Goal: Information Seeking & Learning: Learn about a topic

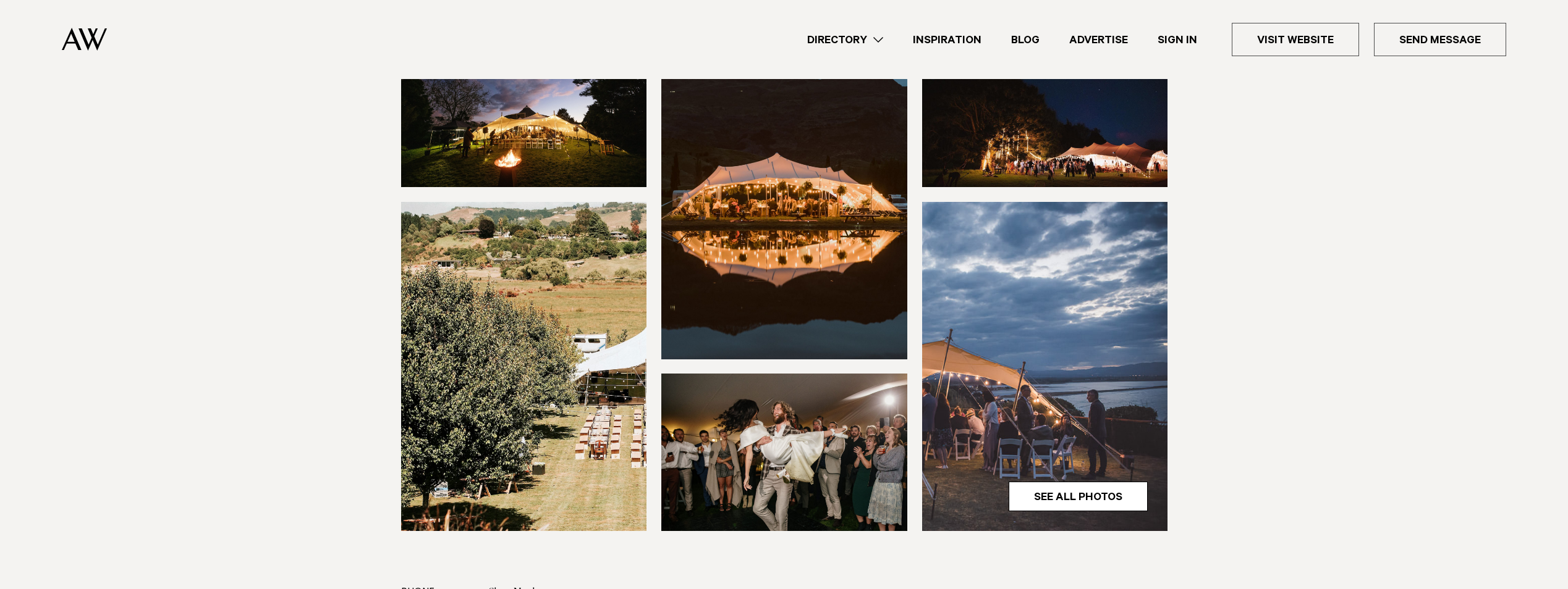
scroll to position [247, 0]
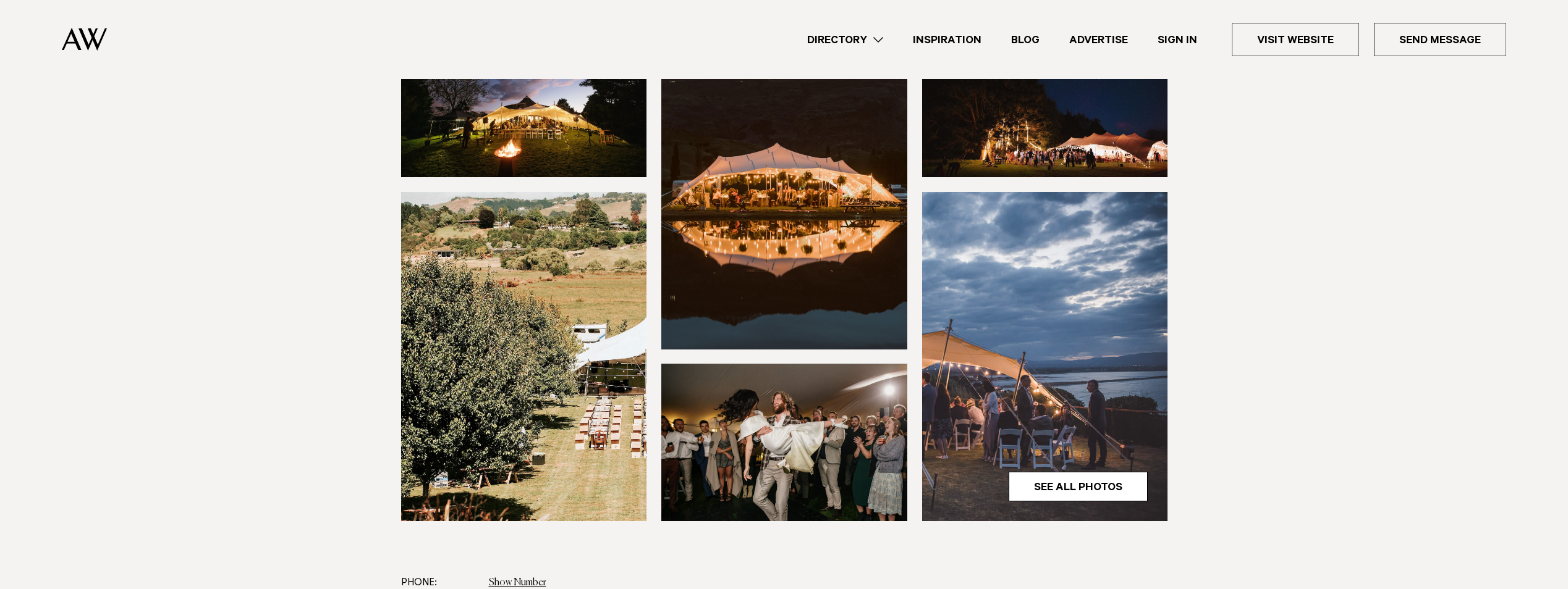
click at [829, 418] on img at bounding box center [784, 443] width 246 height 158
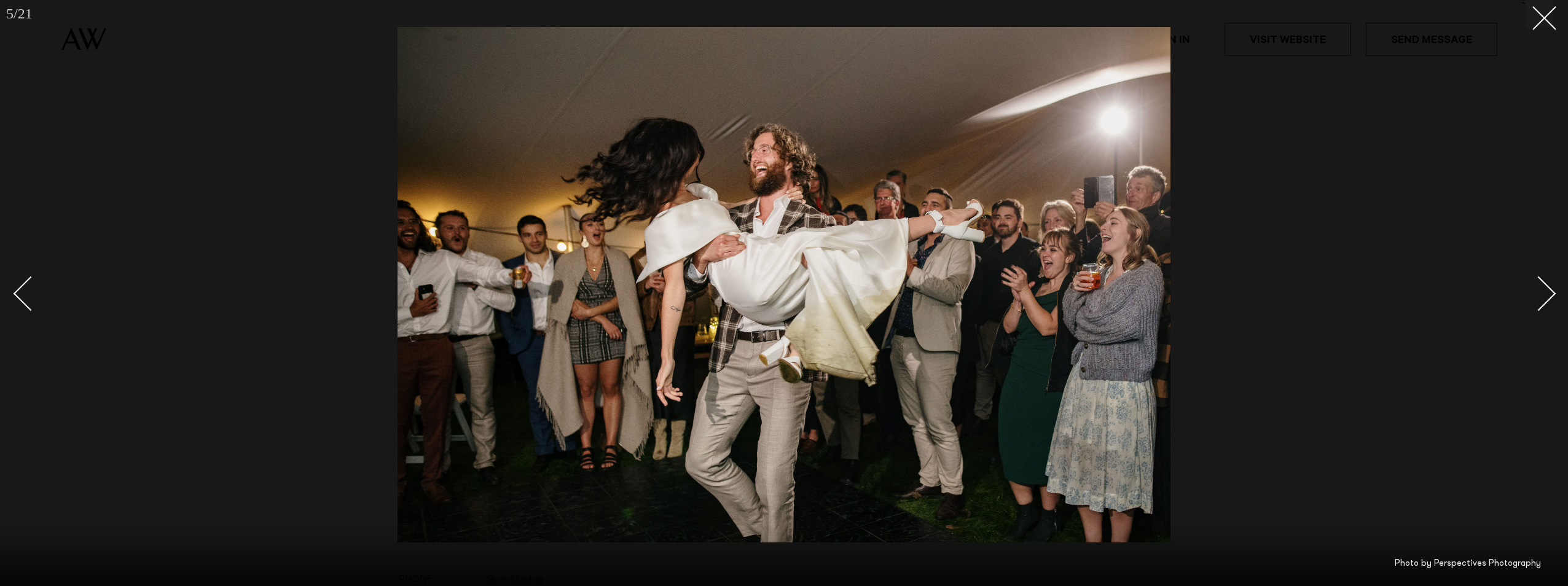
click at [1555, 22] on div at bounding box center [784, 293] width 1568 height 586
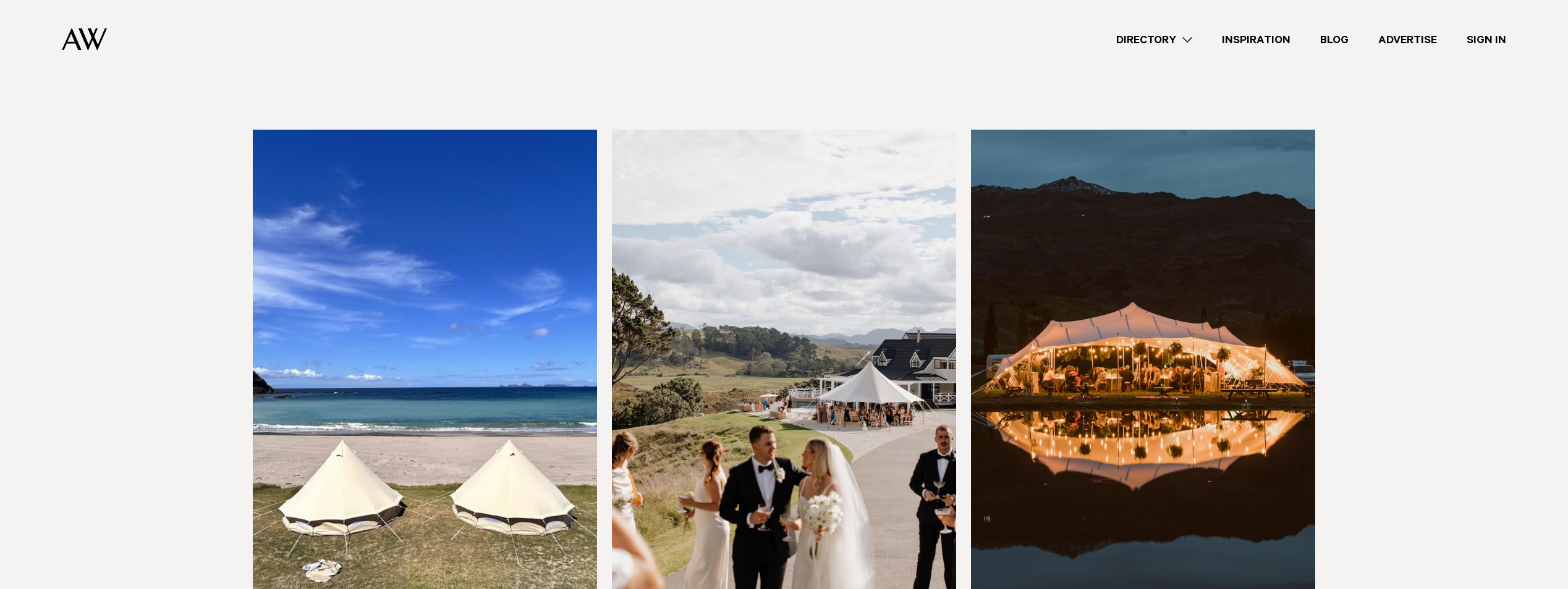
scroll to position [432, 0]
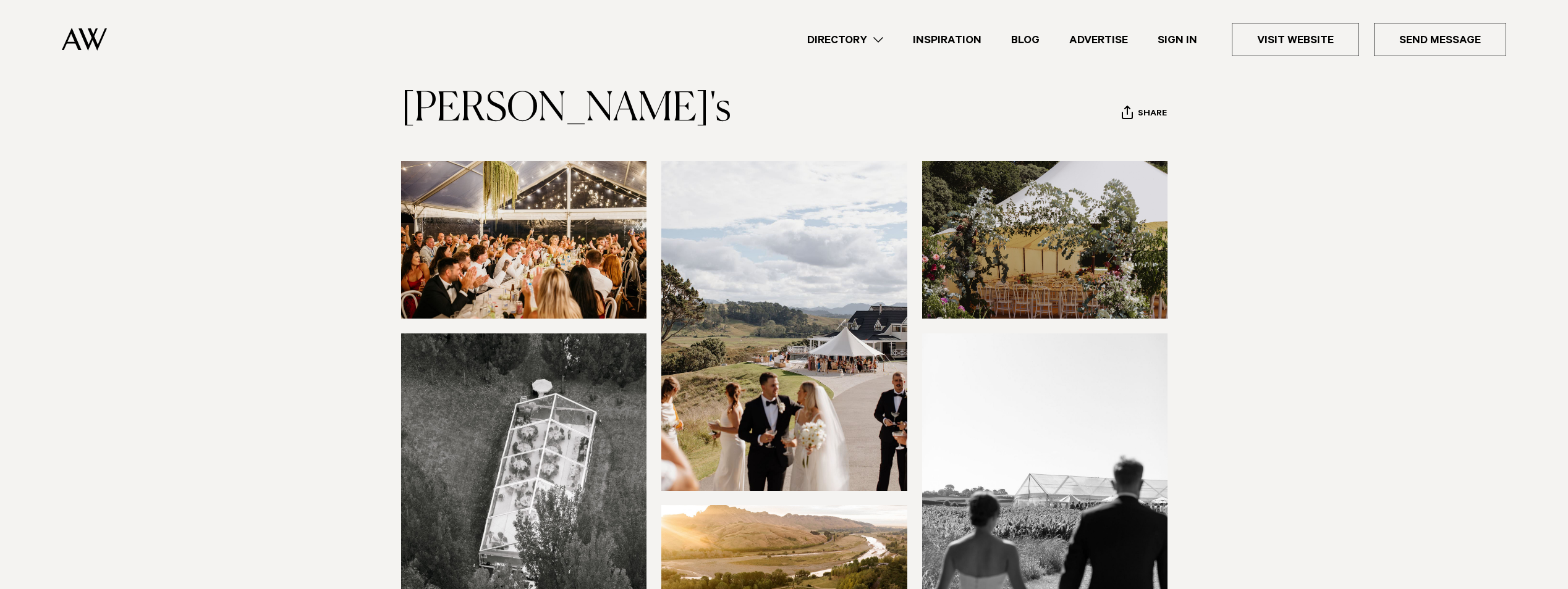
scroll to position [247, 0]
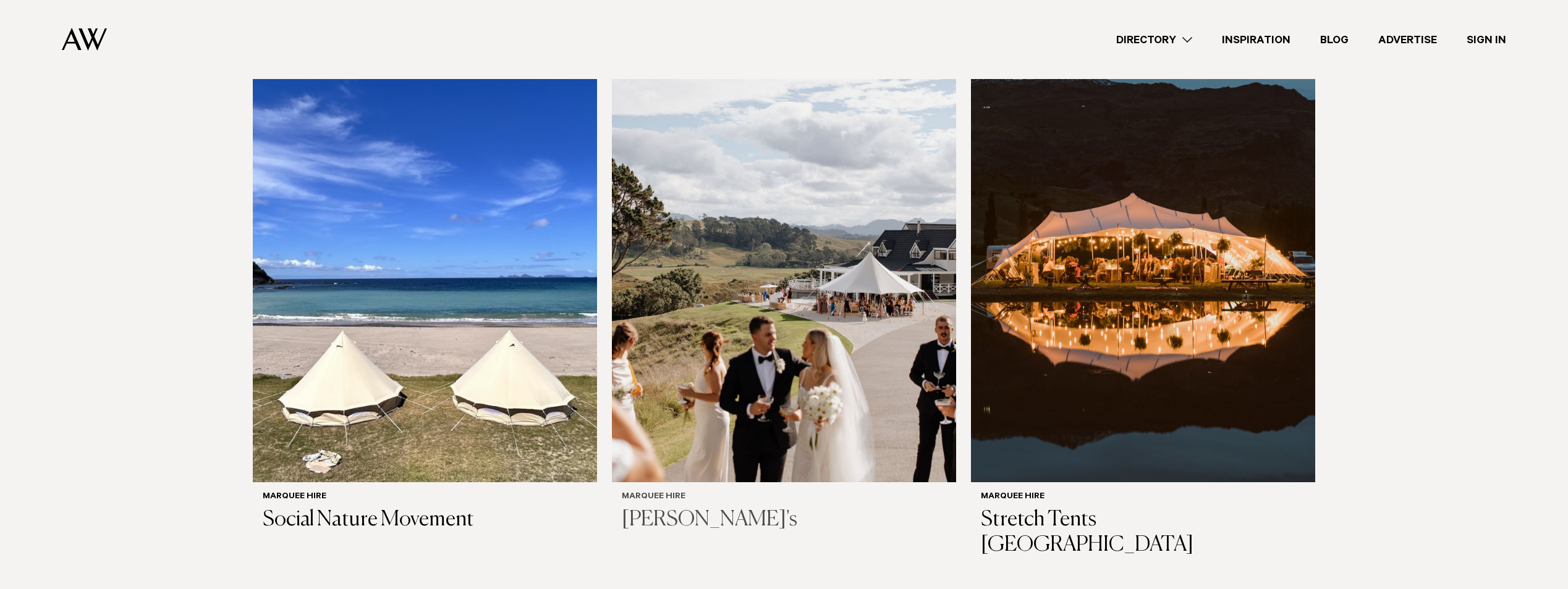
scroll to position [494, 0]
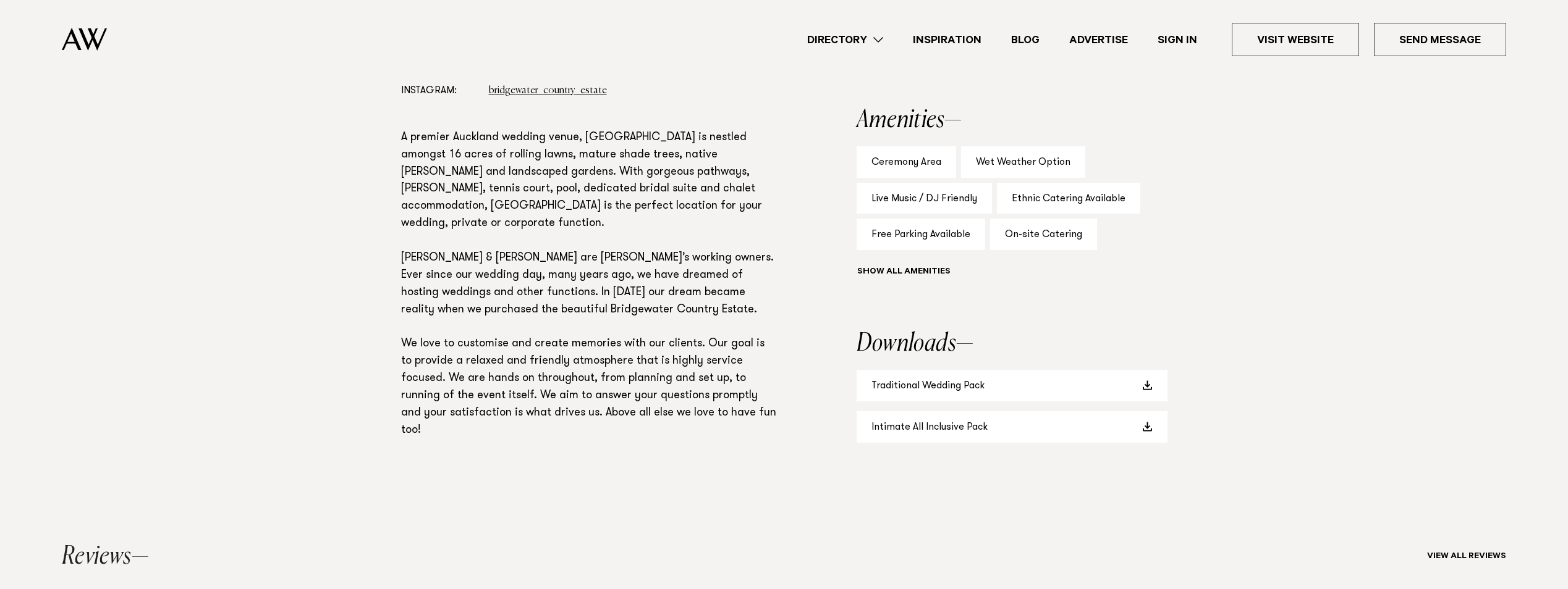
scroll to position [803, 0]
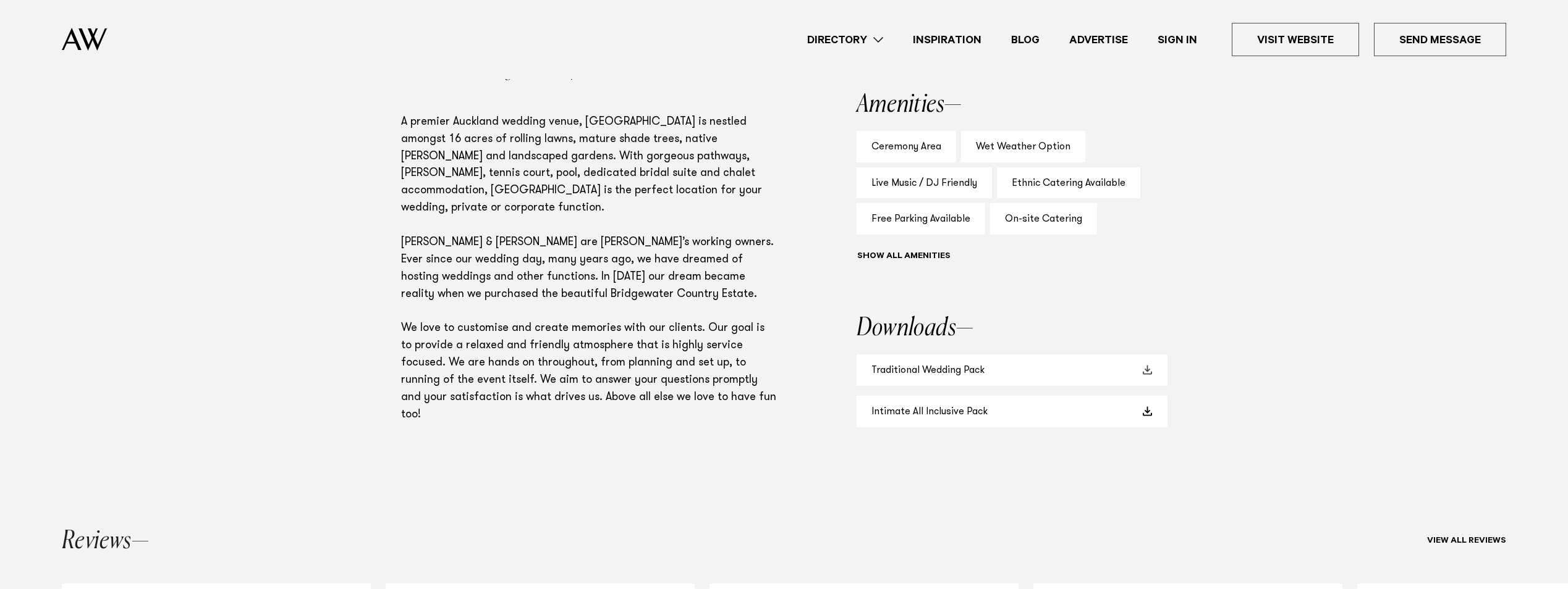
click at [1022, 386] on link "Traditional Wedding Pack" at bounding box center [1012, 370] width 311 height 32
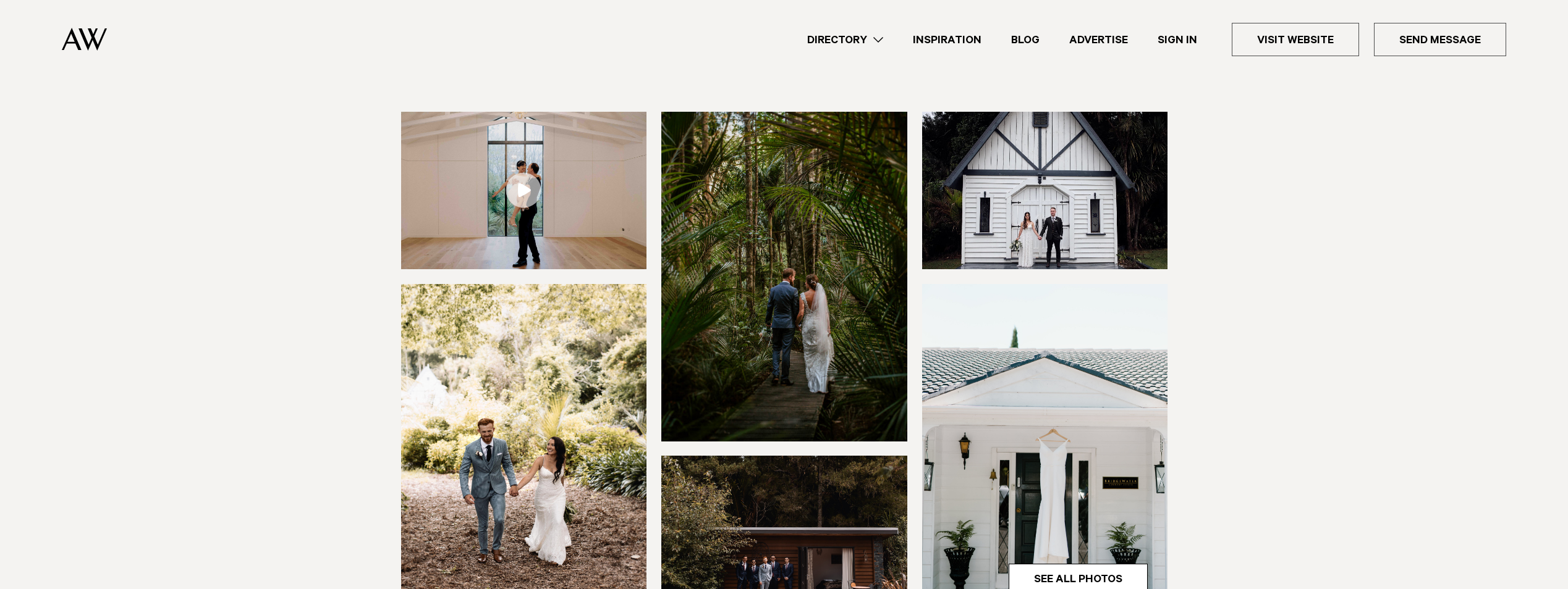
scroll to position [0, 0]
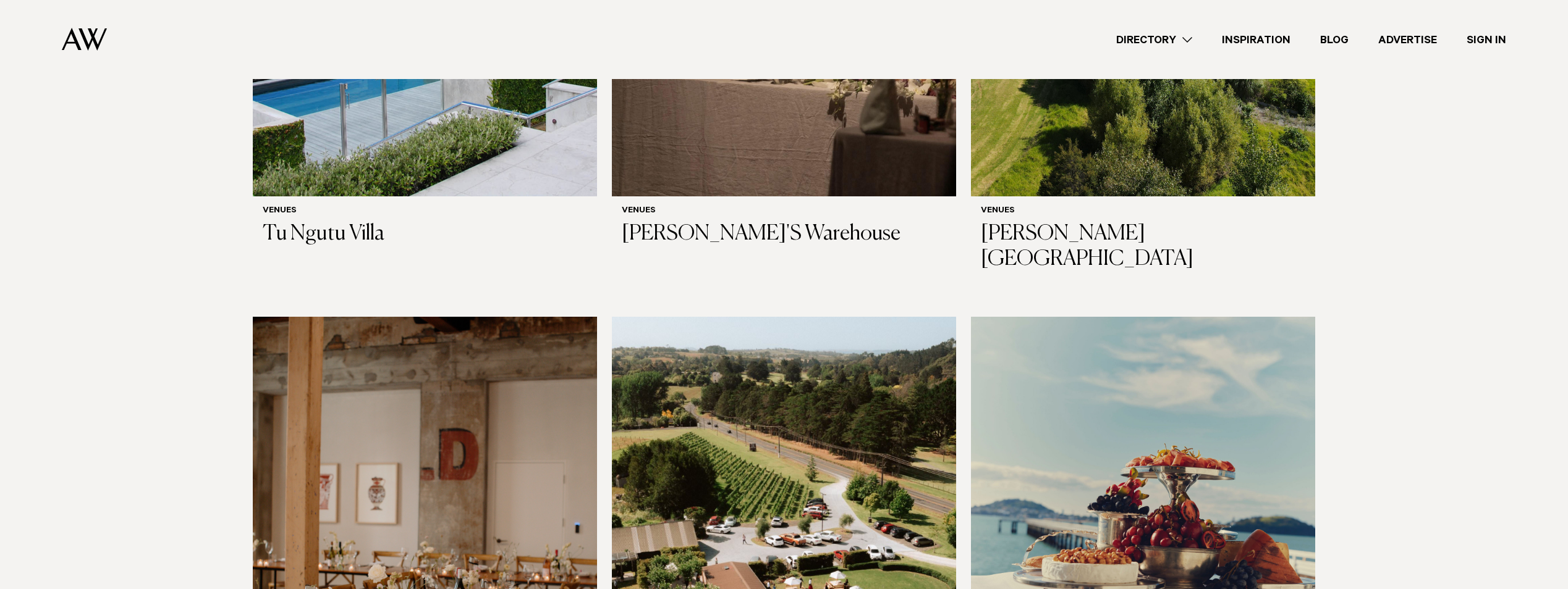
scroll to position [7719, 0]
